Goal: Transaction & Acquisition: Obtain resource

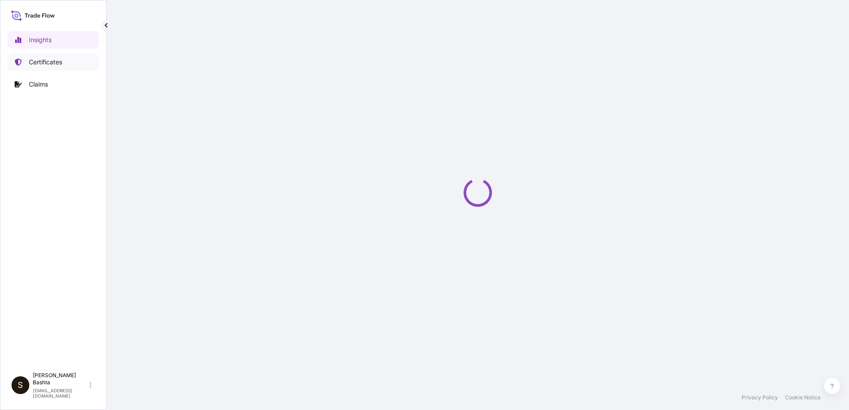
click at [45, 66] on p "Certificates" at bounding box center [45, 62] width 33 height 9
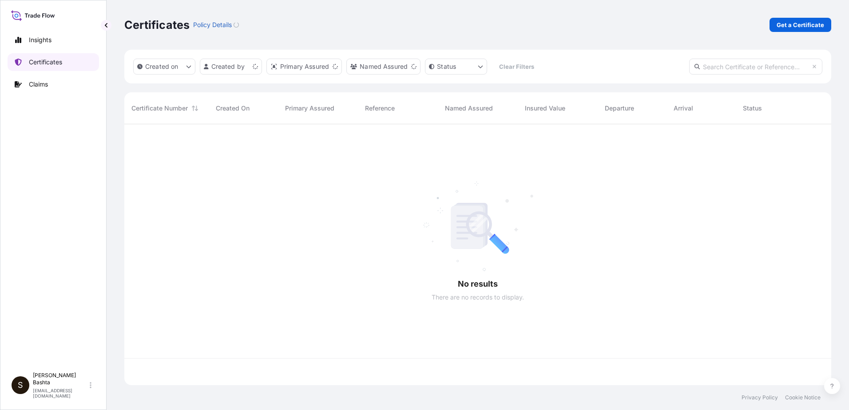
scroll to position [259, 700]
click at [799, 25] on p "Get a Certificate" at bounding box center [799, 24] width 47 height 9
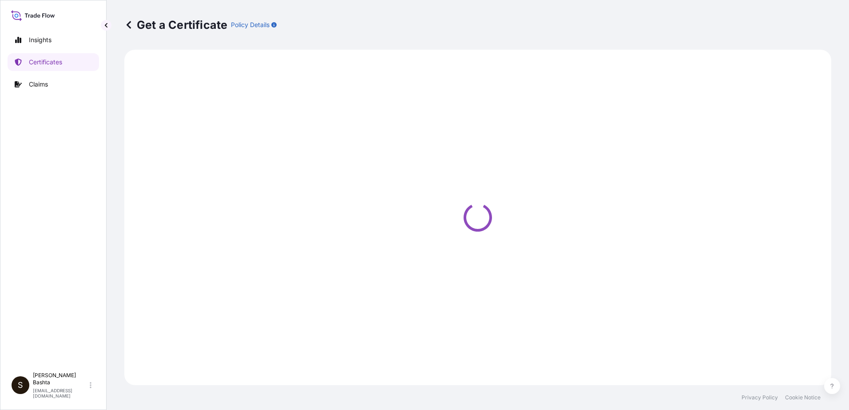
select select "Barge"
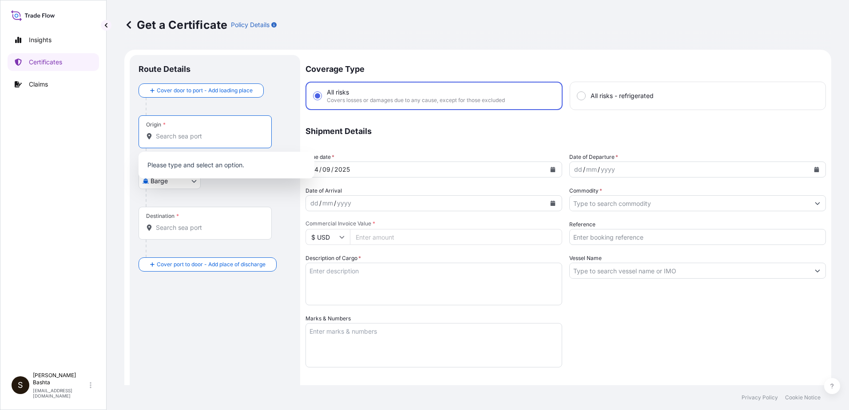
click at [181, 134] on input "Origin *" at bounding box center [208, 136] width 105 height 9
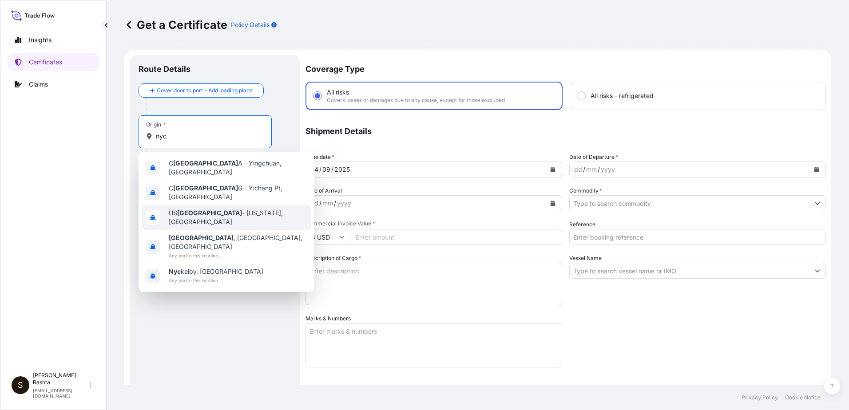
click at [201, 210] on span "US NYC - New York, United States" at bounding box center [238, 218] width 138 height 18
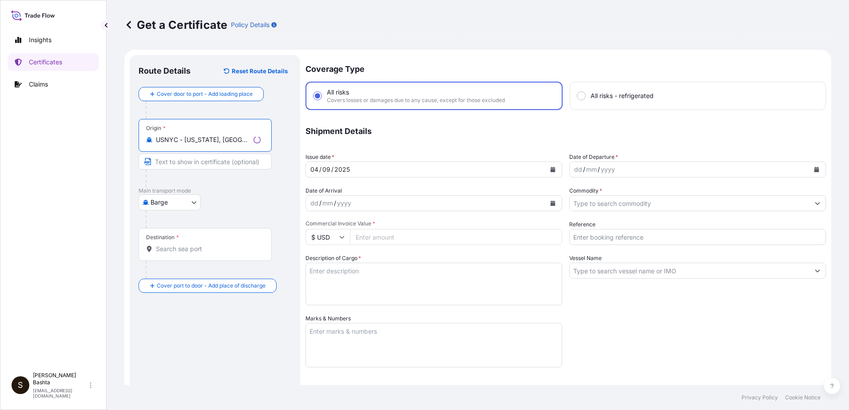
type input "USNYC - New York, United States"
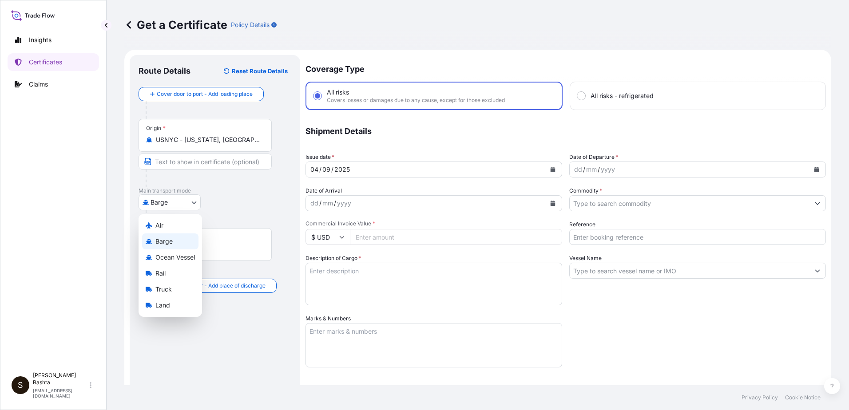
click at [194, 203] on body "10 options available. 1 option available. 0 options available. 5 options availa…" at bounding box center [424, 205] width 849 height 410
click at [179, 227] on div "Air" at bounding box center [170, 225] width 56 height 16
select select "Air"
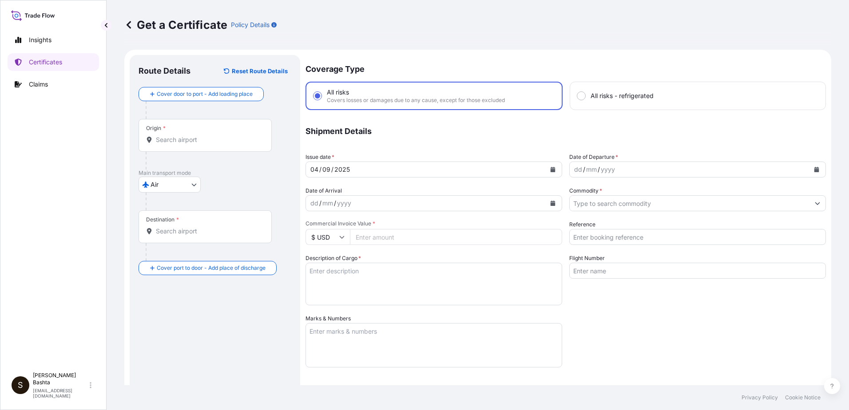
click at [166, 237] on div "Destination *" at bounding box center [204, 226] width 133 height 33
click at [166, 236] on input "Destination *" at bounding box center [208, 231] width 105 height 9
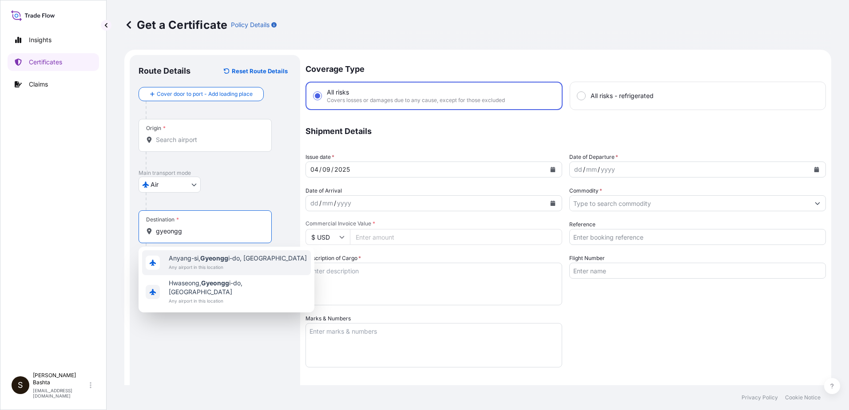
click at [235, 258] on span "Anyang-si, Gyeongg i-do, South Korea" at bounding box center [238, 258] width 138 height 9
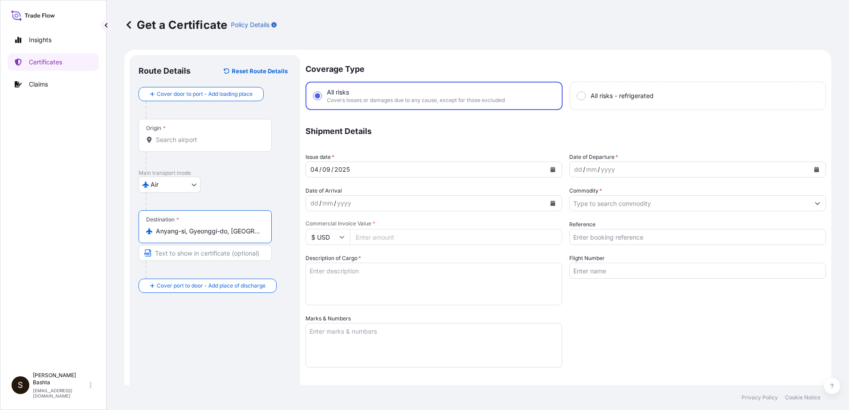
type input "Anyang-si, Gyeonggi-do, South Korea"
click at [573, 170] on div "dd" at bounding box center [578, 169] width 10 height 11
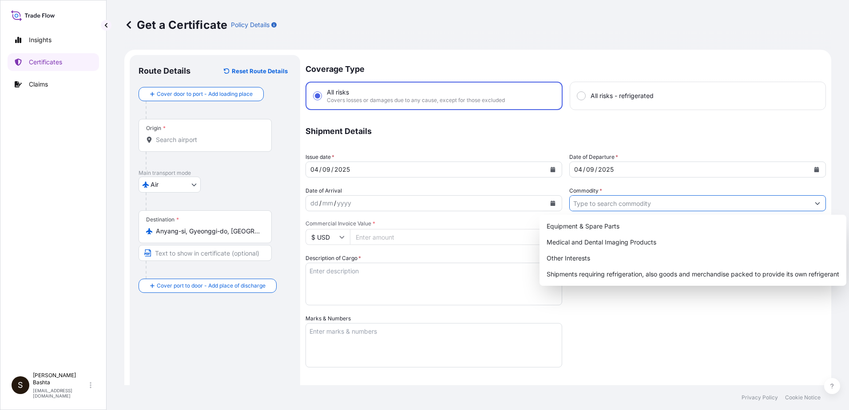
click at [814, 203] on icon "Show suggestions" at bounding box center [816, 203] width 5 height 5
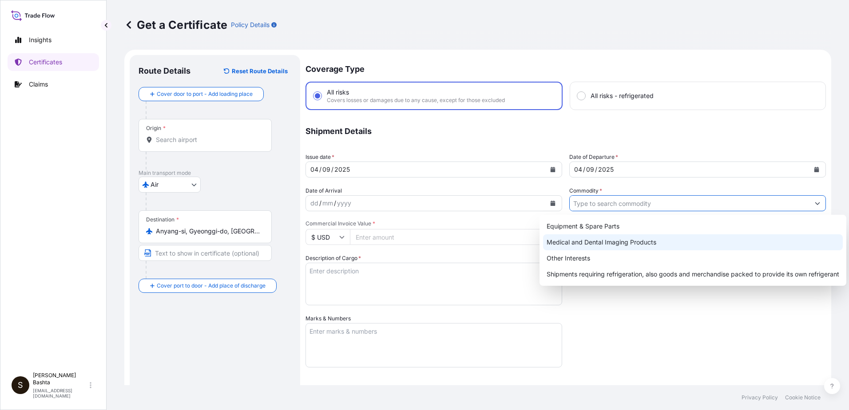
click at [623, 244] on div "Medical and Dental Imaging Products" at bounding box center [693, 242] width 300 height 16
type input "Medical and Dental Imaging Products"
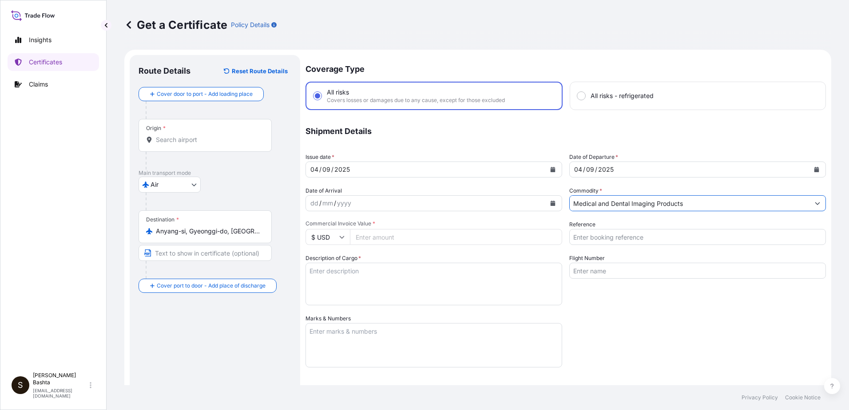
drag, startPoint x: 596, startPoint y: 233, endPoint x: 604, endPoint y: 236, distance: 8.4
click at [596, 233] on input "Reference" at bounding box center [697, 237] width 257 height 16
type input "2"
type input "14012448"
click at [386, 239] on input "Commercial Invoice Value *" at bounding box center [456, 237] width 212 height 16
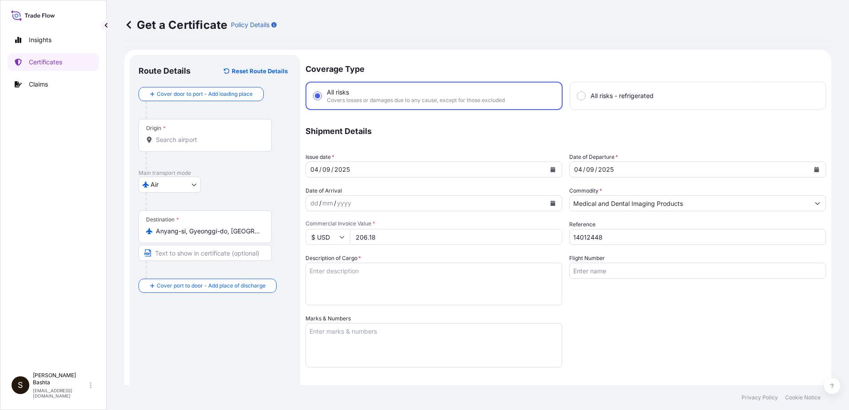
type input "206.18"
click at [336, 273] on textarea "Description of Cargo *" at bounding box center [433, 284] width 257 height 43
type textarea "medical and dental imaging products"
click at [343, 331] on textarea "Marks & Numbers" at bounding box center [433, 345] width 257 height 44
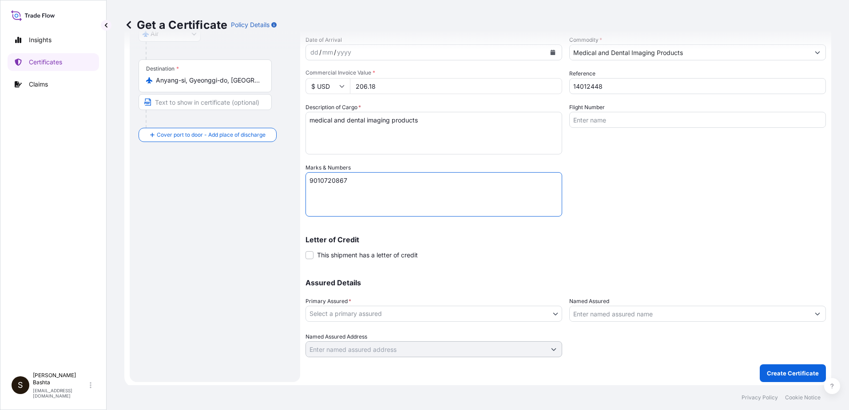
scroll to position [153, 0]
type textarea "9010720867"
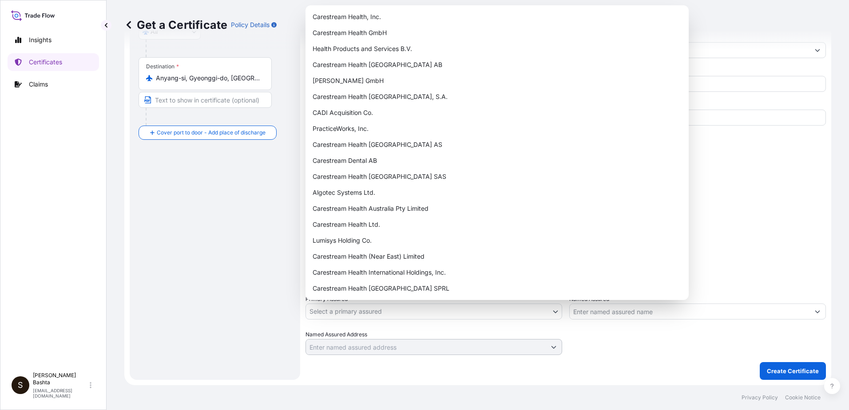
click at [552, 309] on body "Insights Certificates Claims S Stella Bashta stella.bashta@carestream.com Get a…" at bounding box center [424, 205] width 849 height 410
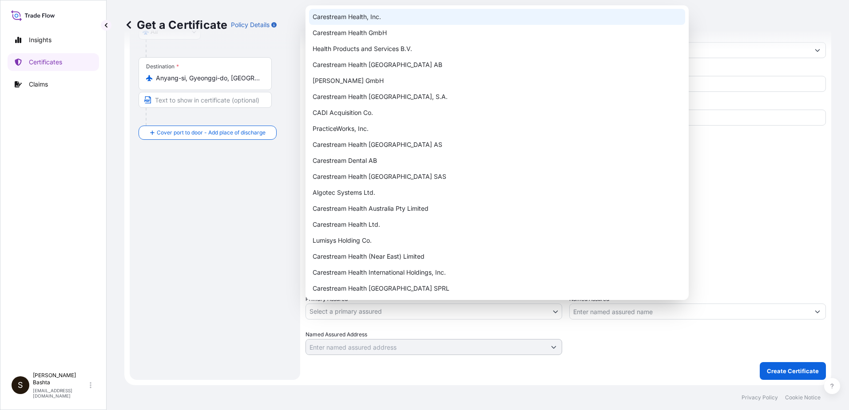
click at [369, 17] on div "Carestream Health, Inc." at bounding box center [497, 17] width 376 height 16
select select "32008"
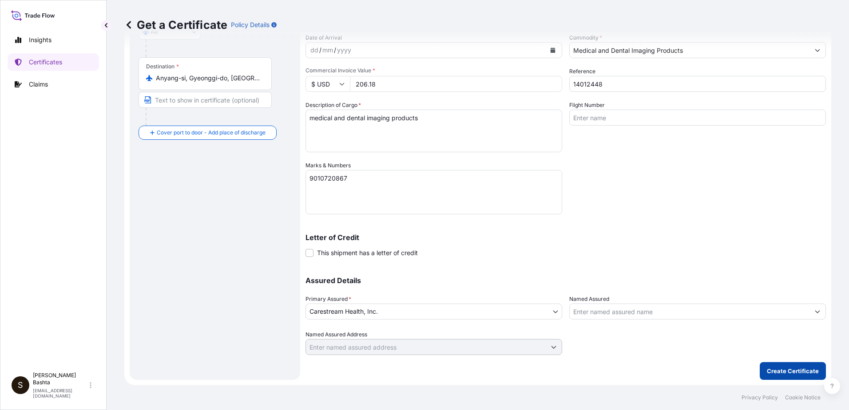
click at [778, 371] on p "Create Certificate" at bounding box center [792, 371] width 52 height 9
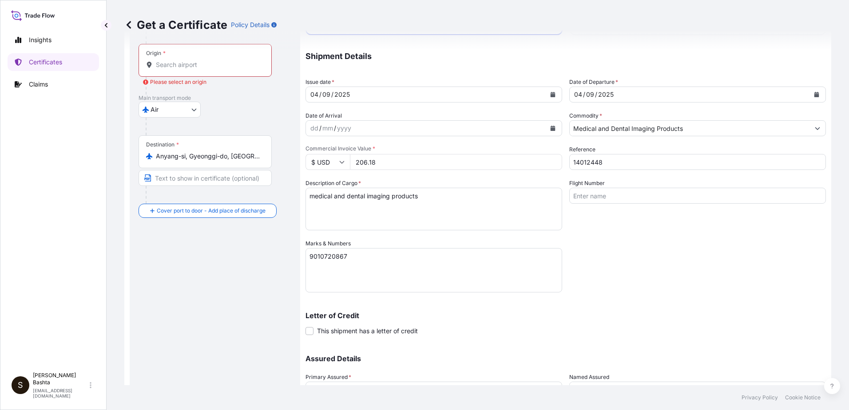
scroll to position [0, 0]
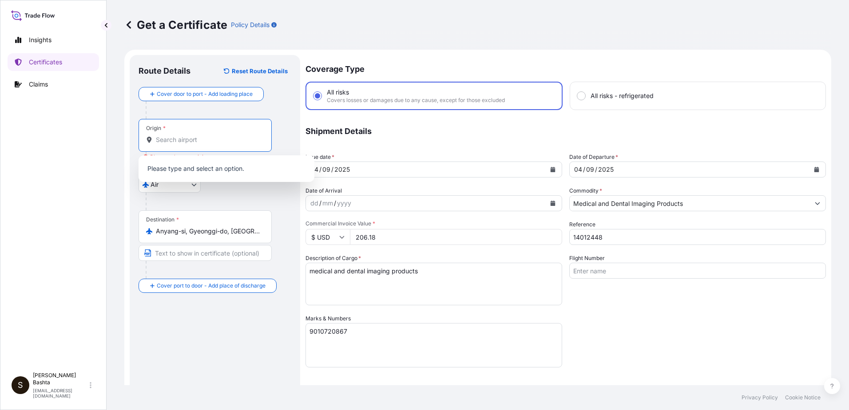
drag, startPoint x: 167, startPoint y: 138, endPoint x: 173, endPoint y: 136, distance: 6.0
click at [168, 137] on input "Origin * Please select an origin" at bounding box center [208, 139] width 105 height 9
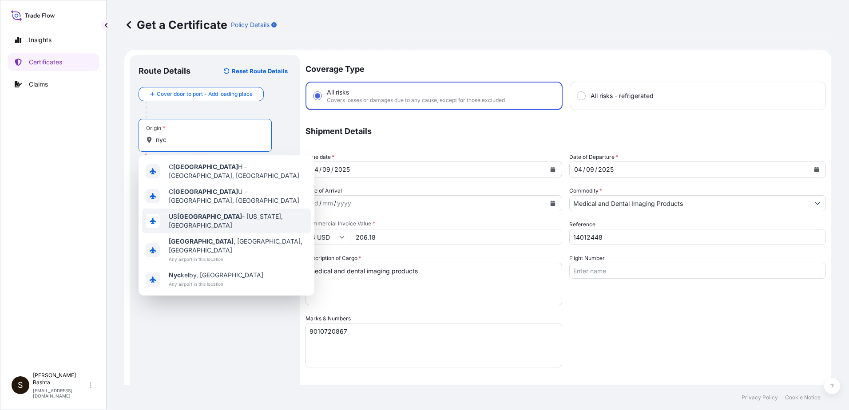
click at [243, 209] on div "US NYC - New York, United States" at bounding box center [226, 221] width 169 height 25
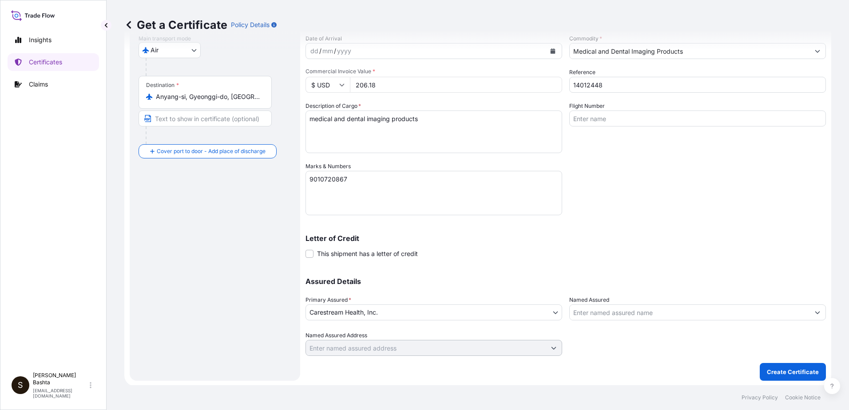
scroll to position [153, 0]
type input "USNYC - New York, United States"
click at [793, 372] on p "Create Certificate" at bounding box center [792, 371] width 52 height 9
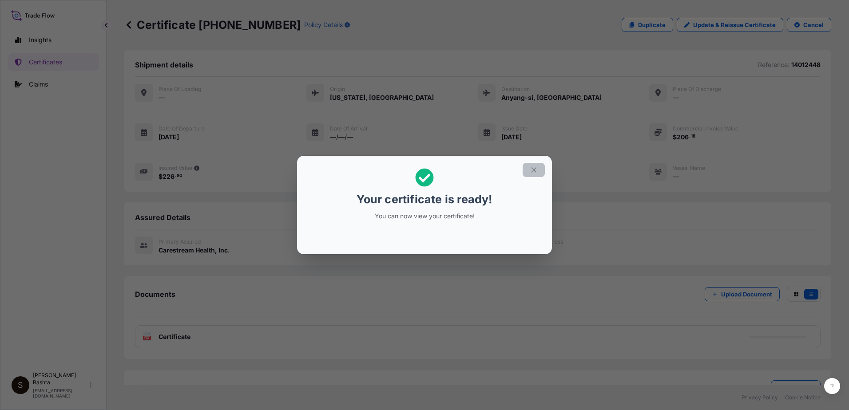
click at [534, 170] on icon "button" at bounding box center [533, 170] width 8 height 8
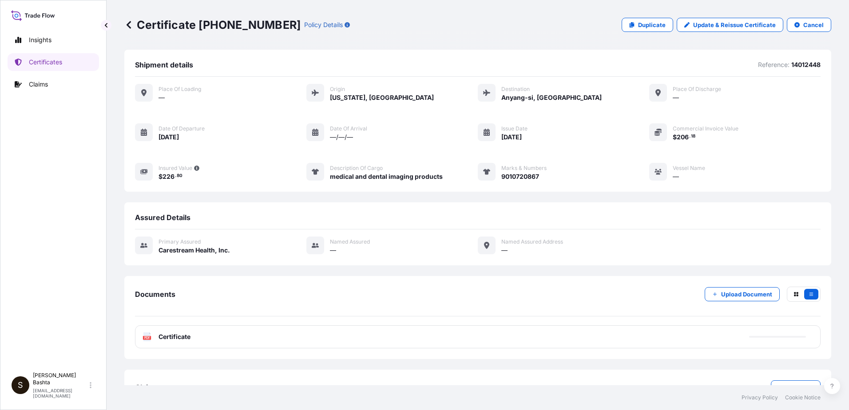
click at [148, 336] on text "PDF" at bounding box center [147, 337] width 6 height 3
click at [146, 342] on div "PDF Certificate" at bounding box center [477, 336] width 685 height 23
click at [146, 341] on div "PDF Certificate" at bounding box center [477, 336] width 685 height 23
drag, startPoint x: 146, startPoint y: 341, endPoint x: 146, endPoint y: 335, distance: 6.7
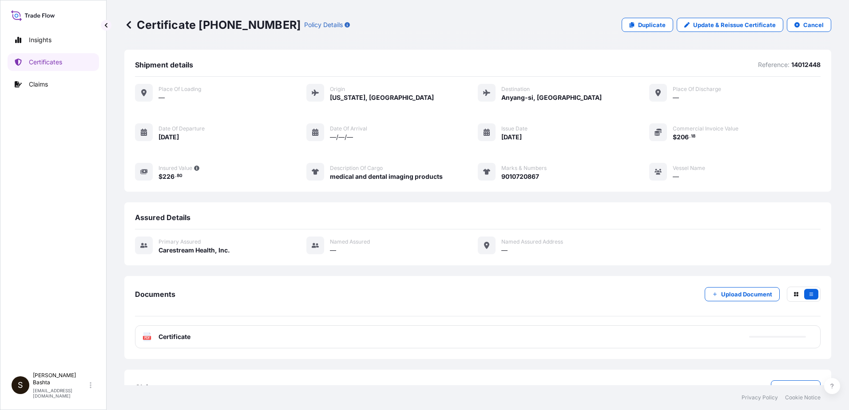
click at [146, 335] on icon at bounding box center [147, 336] width 8 height 9
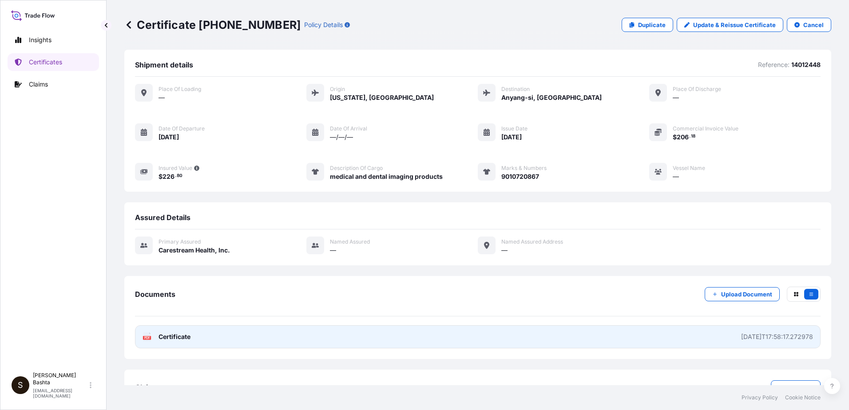
click at [146, 335] on icon at bounding box center [147, 336] width 8 height 9
